Goal: Information Seeking & Learning: Learn about a topic

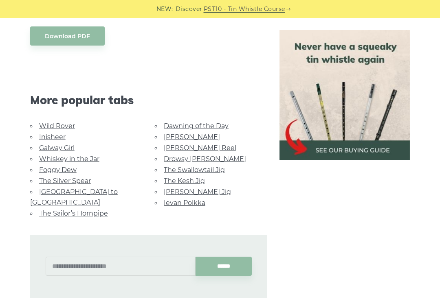
scroll to position [448, 0]
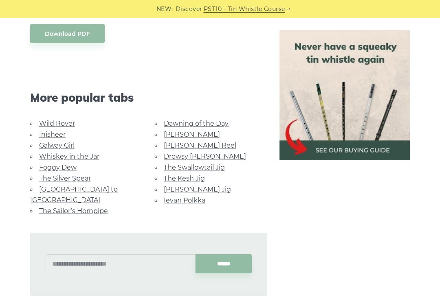
click at [66, 126] on link "Wild Rover" at bounding box center [57, 124] width 36 height 8
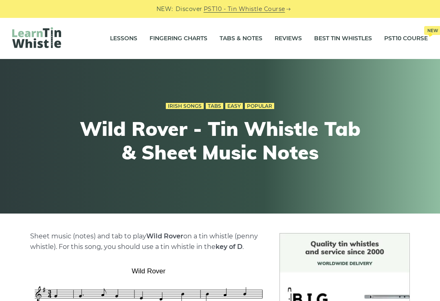
click at [252, 39] on link "Tabs & Notes" at bounding box center [241, 39] width 43 height 20
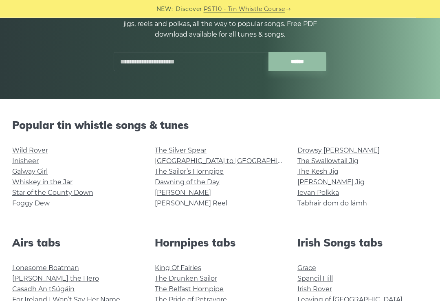
scroll to position [114, 0]
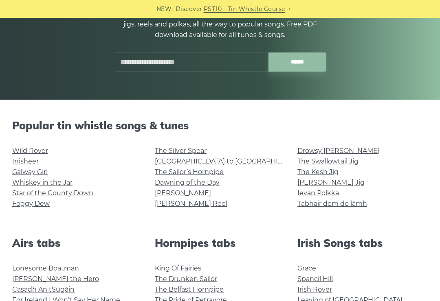
click at [217, 59] on input "text" at bounding box center [191, 62] width 155 height 19
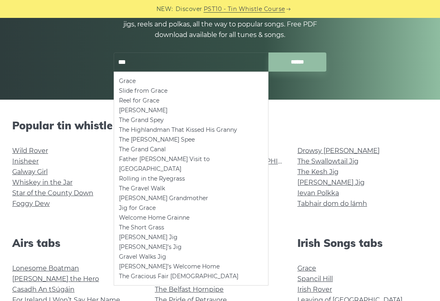
click at [185, 78] on li "Grace" at bounding box center [191, 81] width 144 height 10
type input "*****"
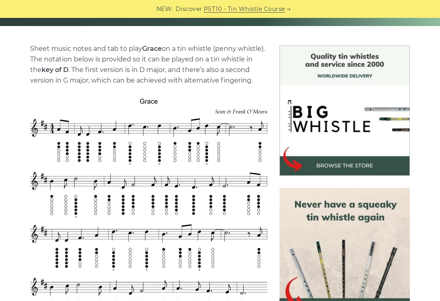
scroll to position [187, 0]
